Goal: Task Accomplishment & Management: Use online tool/utility

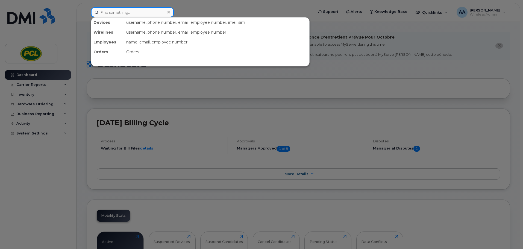
drag, startPoint x: 110, startPoint y: 10, endPoint x: 111, endPoint y: 13, distance: 3.1
click at [110, 12] on input at bounding box center [132, 12] width 83 height 10
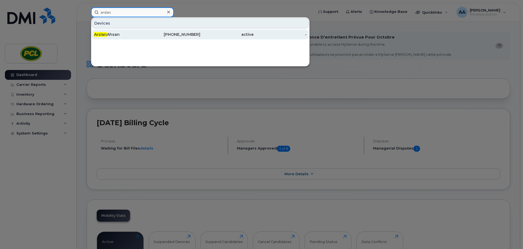
type input "arslan"
click at [131, 35] on div "Arslan Ahsan" at bounding box center [120, 34] width 53 height 5
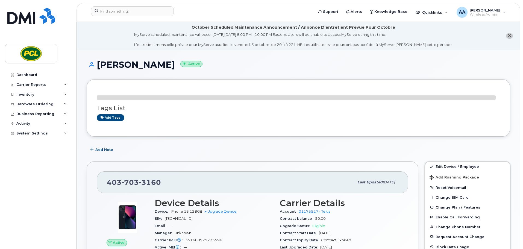
scroll to position [55, 0]
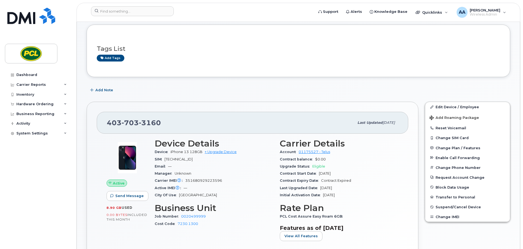
click at [230, 157] on div "SIM 8912230100057892067" at bounding box center [214, 159] width 118 height 7
click at [218, 153] on link "+ Upgrade Device" at bounding box center [220, 152] width 32 height 4
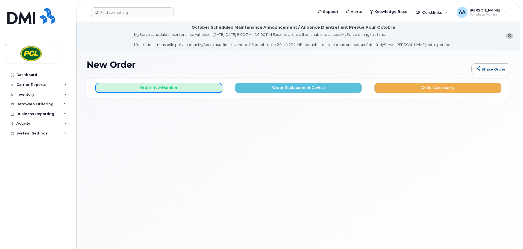
drag, startPoint x: 161, startPoint y: 90, endPoint x: 257, endPoint y: 113, distance: 98.9
click at [214, 122] on div "New Order Share Order × Share This Order If you want to allow others to create …" at bounding box center [298, 156] width 443 height 212
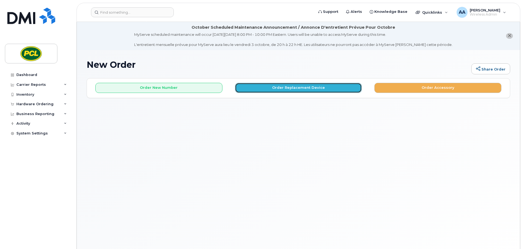
click at [280, 90] on button "Order Replacement Device" at bounding box center [298, 88] width 127 height 10
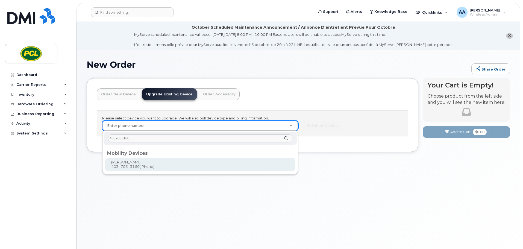
type input "4037033160"
type input "233506"
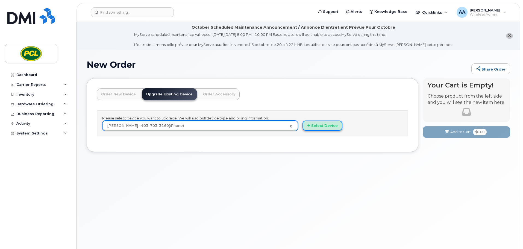
click at [322, 124] on button "Select Device" at bounding box center [322, 125] width 40 height 10
